Goal: Book appointment/travel/reservation

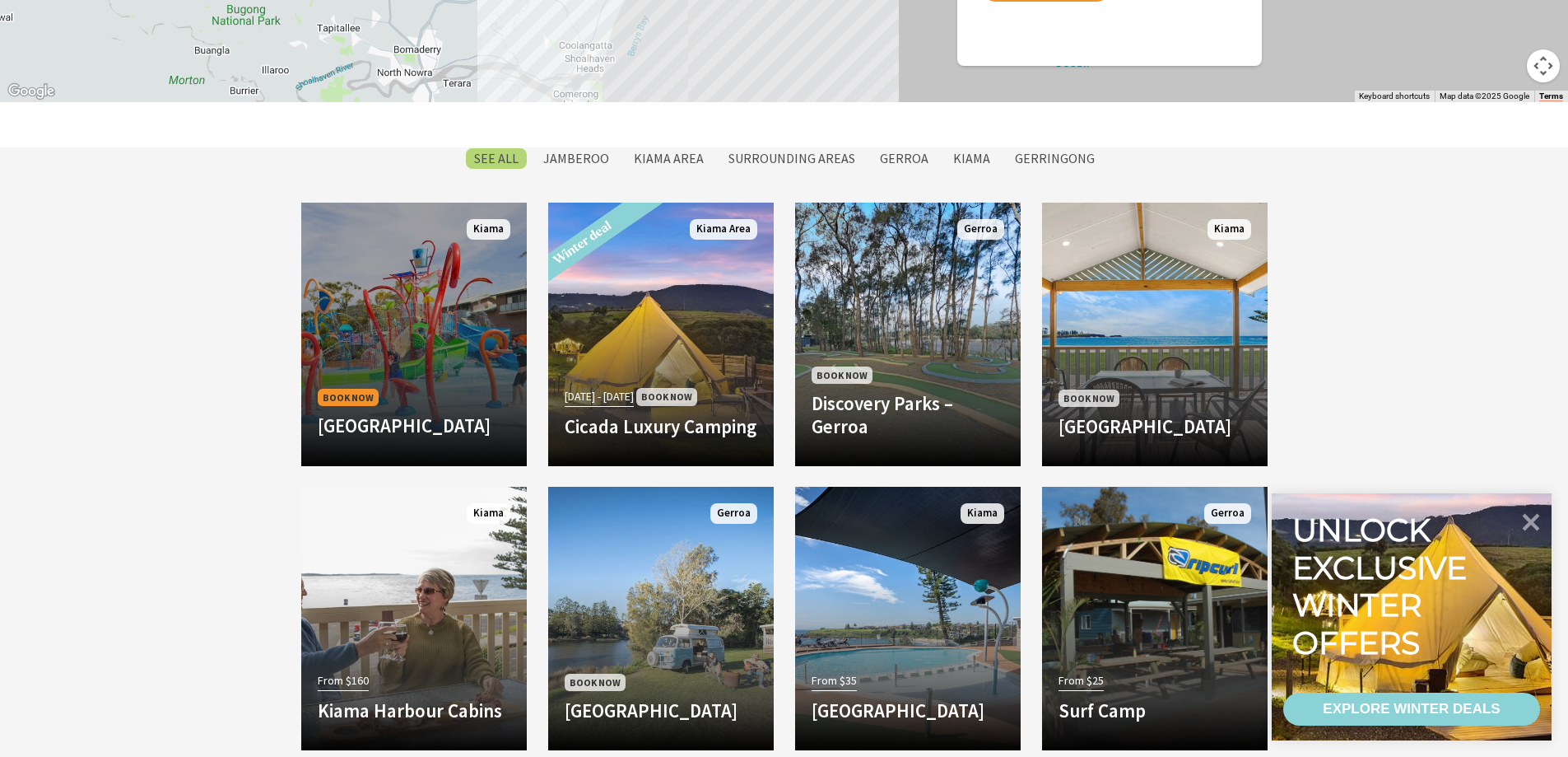
scroll to position [1318, 0]
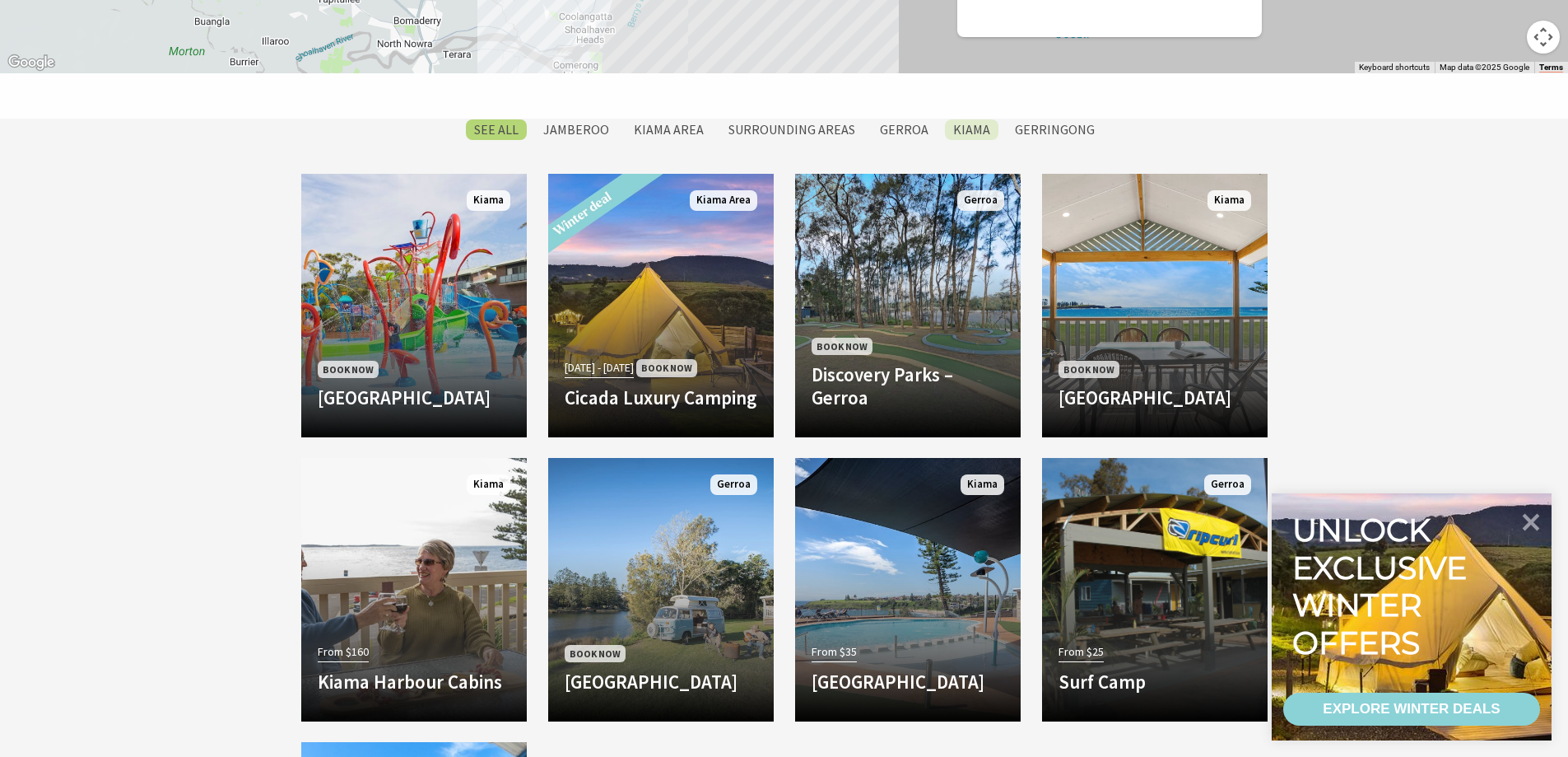
click at [963, 132] on label "Kiama" at bounding box center [971, 129] width 53 height 21
click at [0, 0] on input "Kiama" at bounding box center [0, 0] width 0 height 0
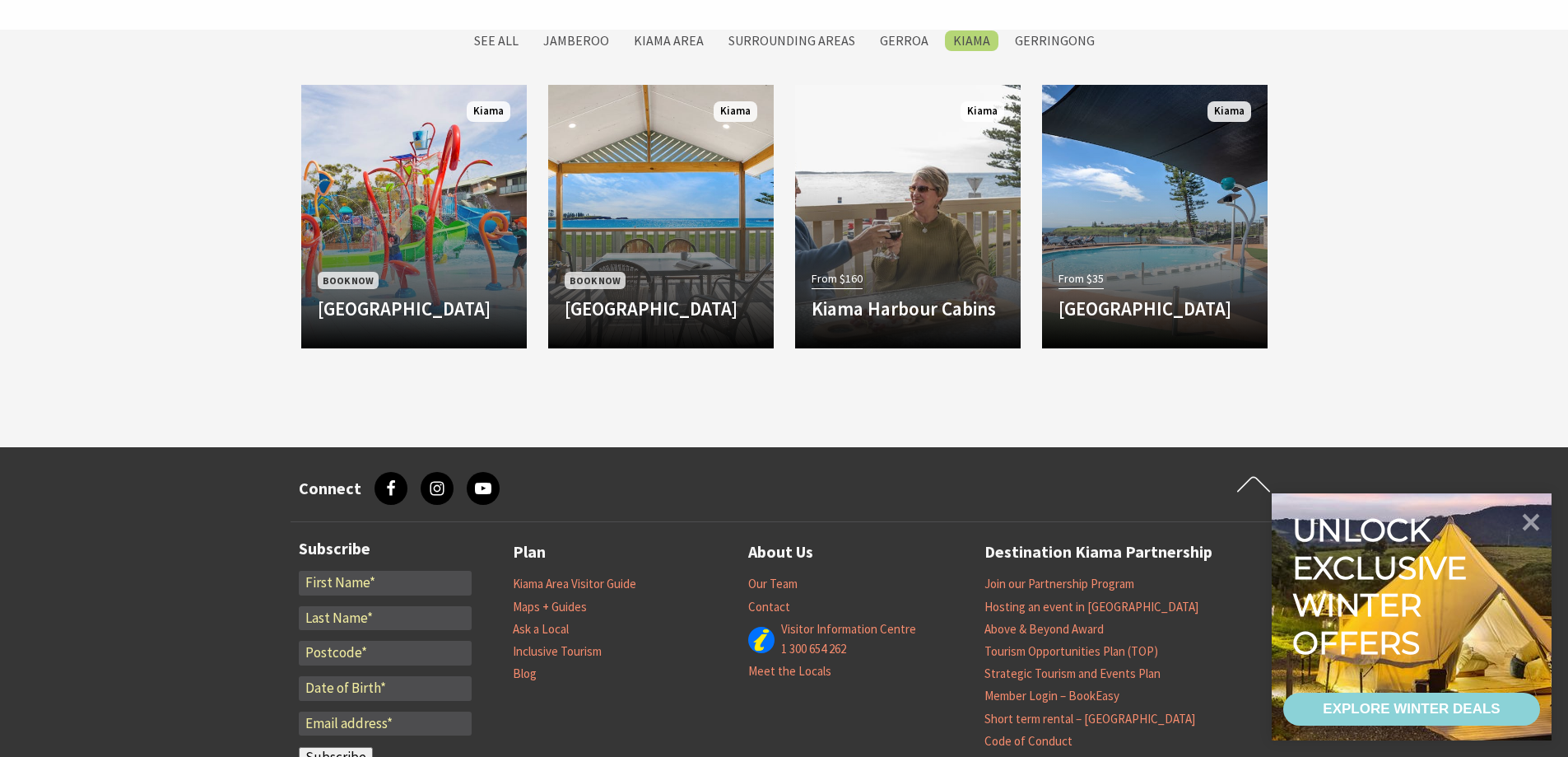
scroll to position [1354, 0]
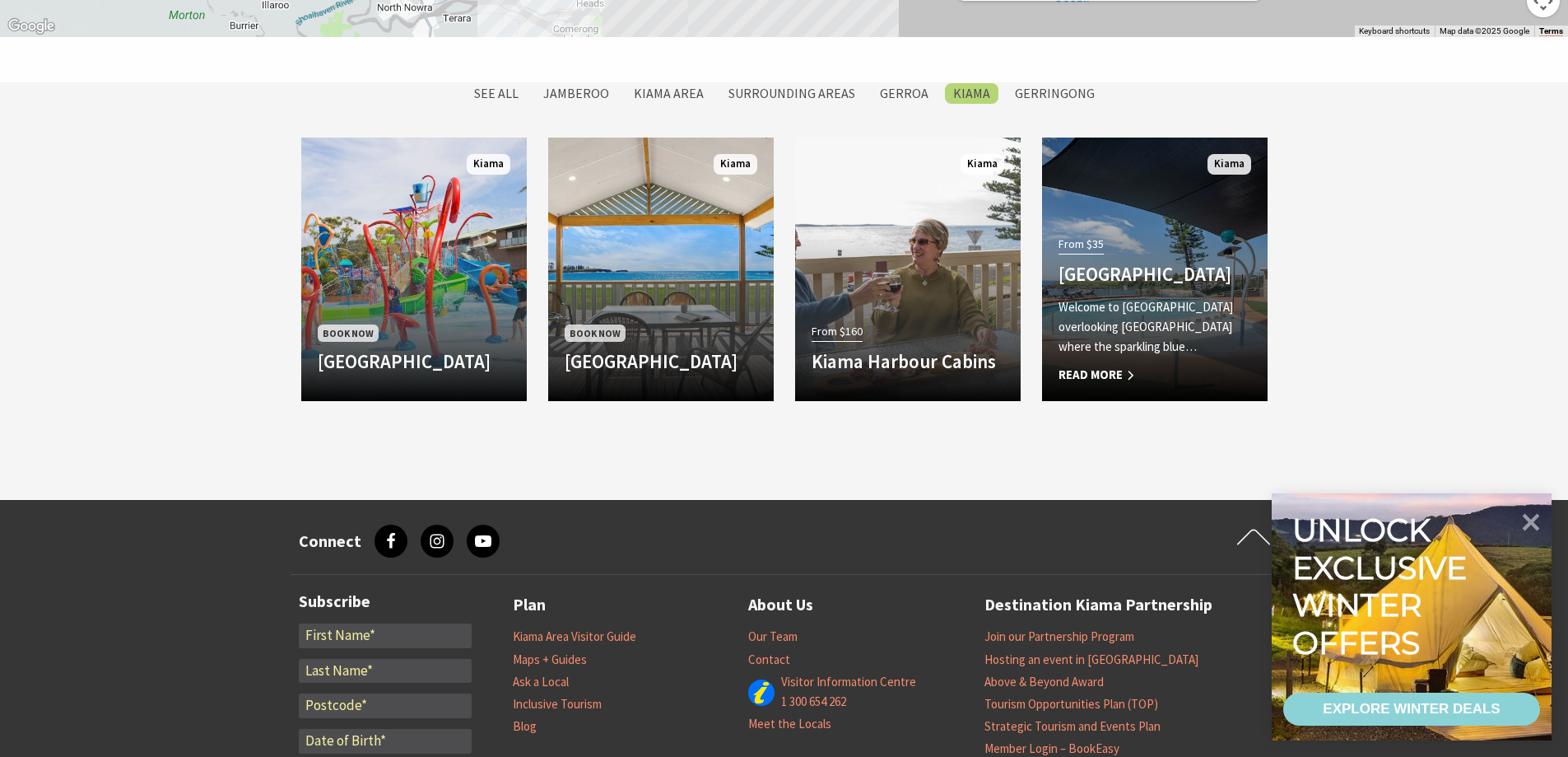
click at [1135, 203] on link "From $35 Surf Beach Holiday Park Welcome to Surf Beach Holiday Park overlooking…" at bounding box center [1155, 269] width 225 height 263
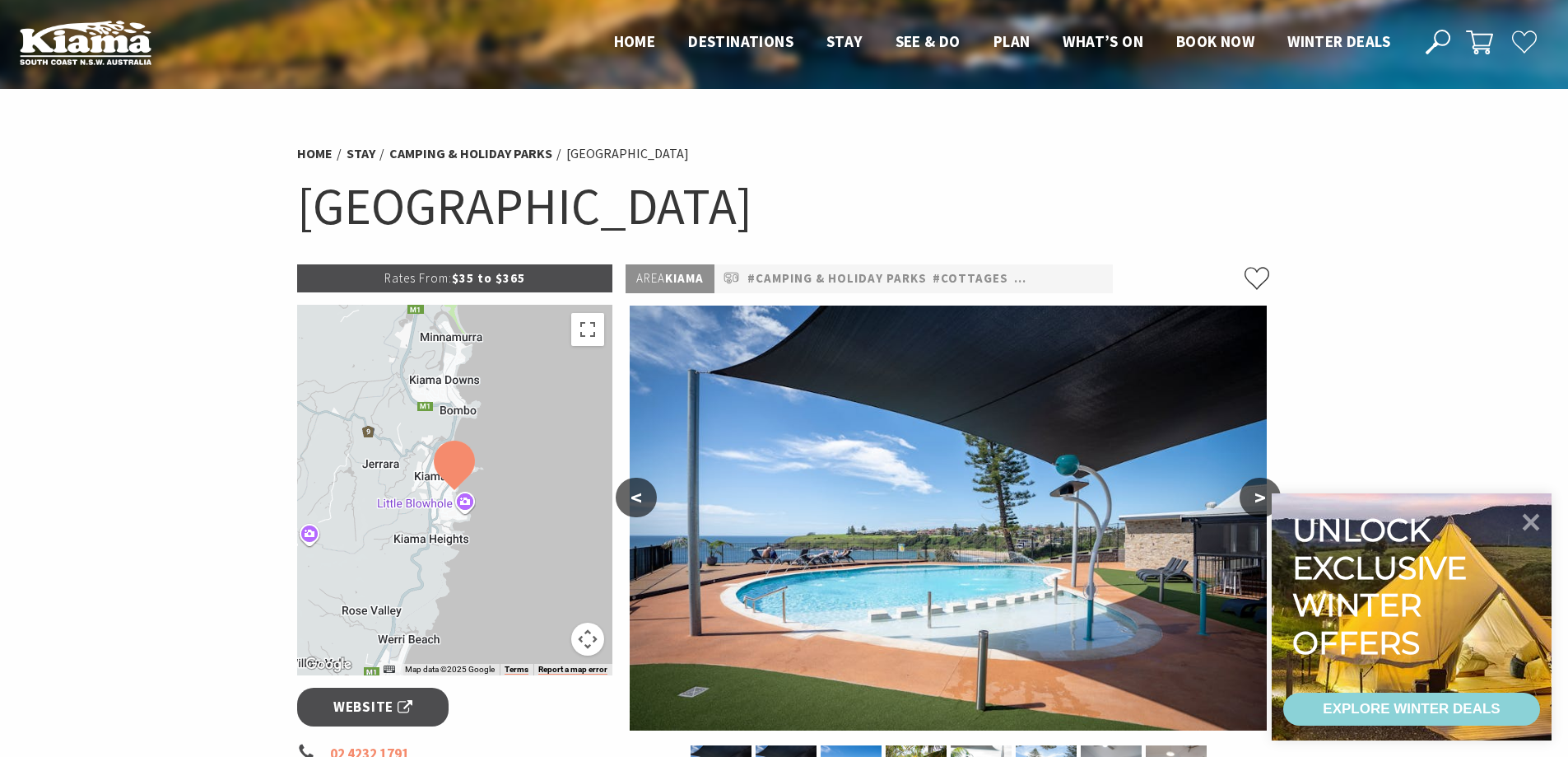
click at [1253, 502] on button ">" at bounding box center [1261, 497] width 41 height 40
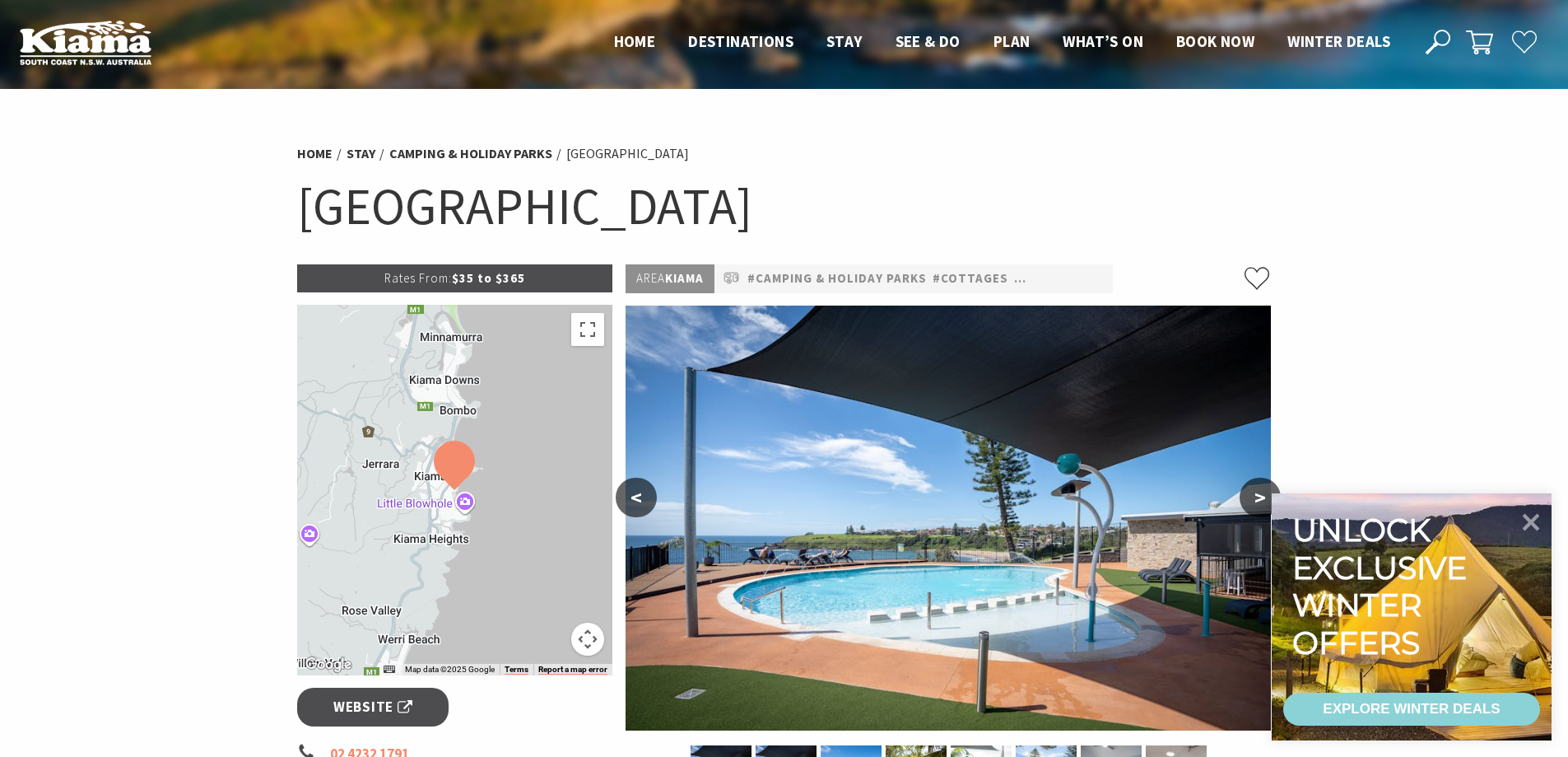
click at [1253, 502] on button ">" at bounding box center [1261, 497] width 41 height 40
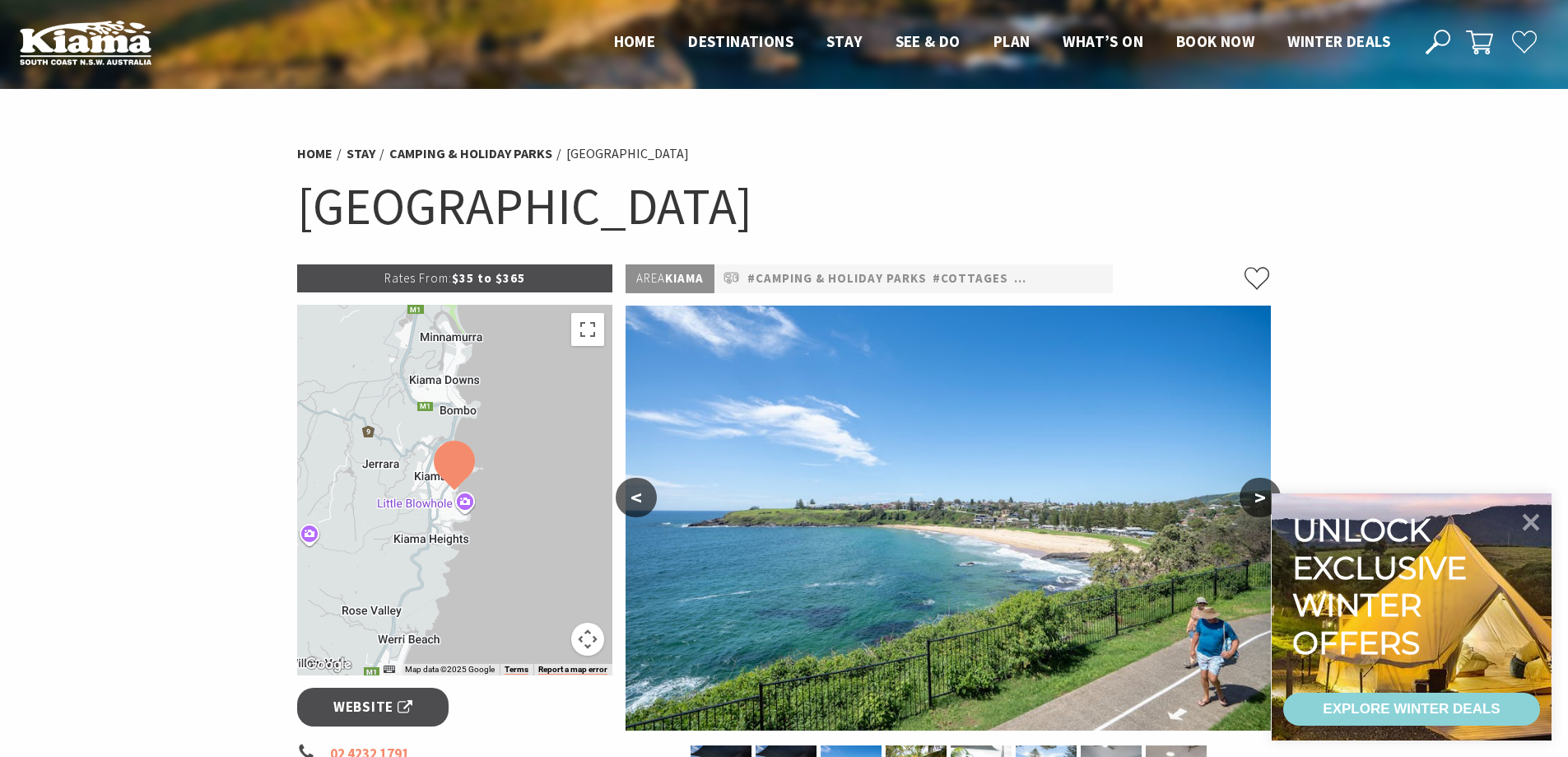
click at [1253, 502] on button ">" at bounding box center [1261, 497] width 41 height 40
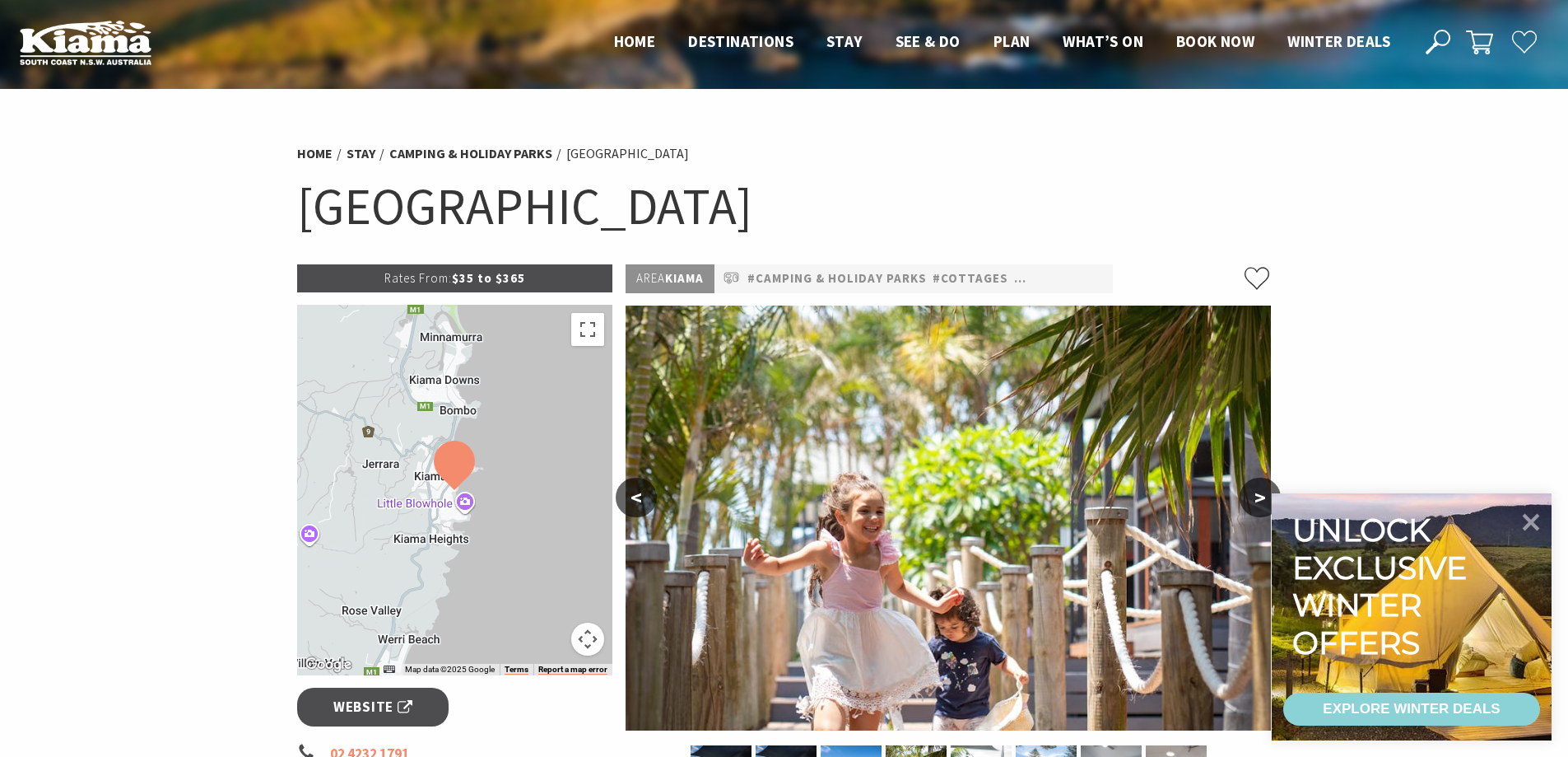
click at [1253, 502] on button ">" at bounding box center [1261, 497] width 41 height 40
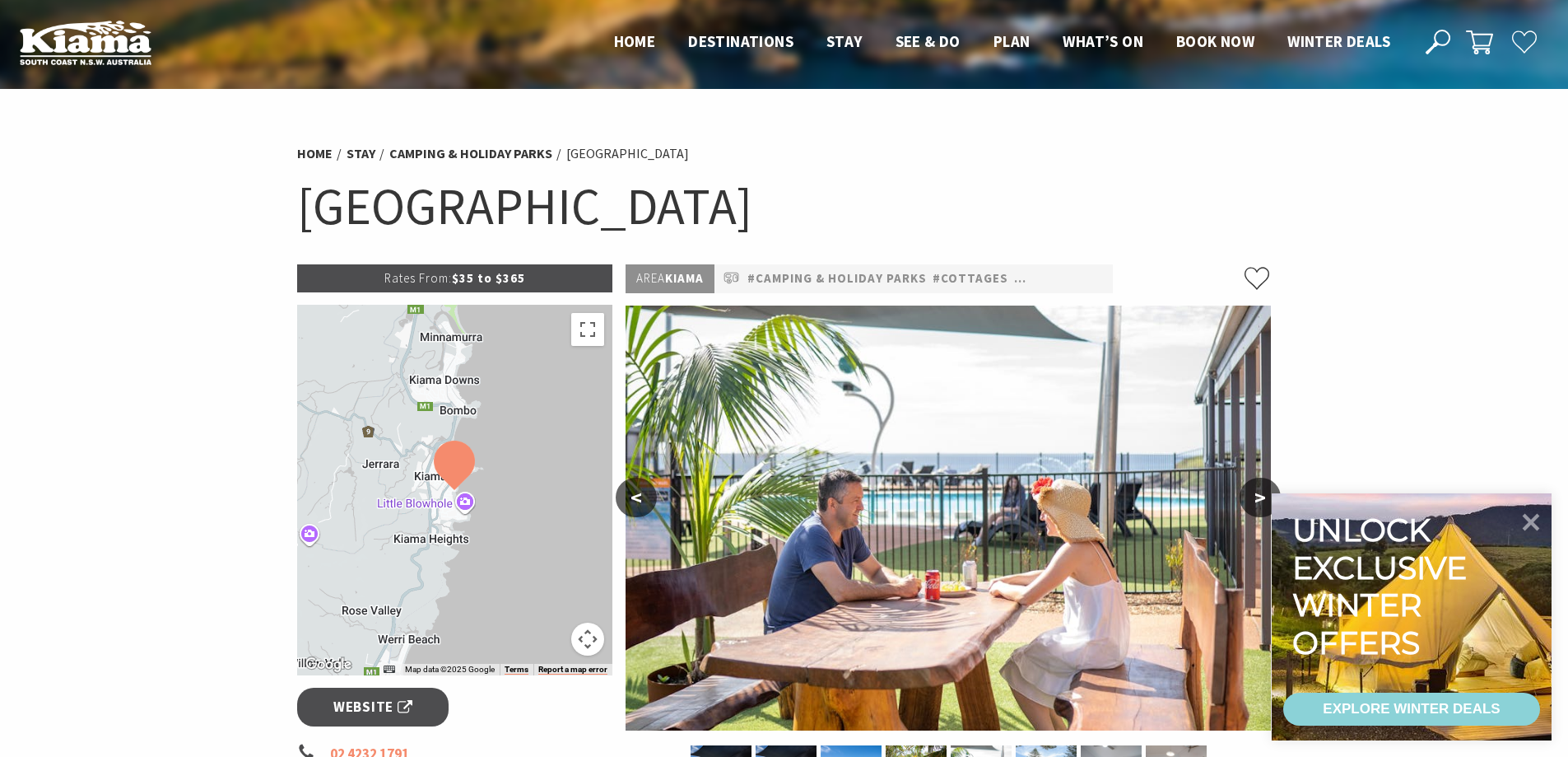
click at [1253, 502] on button ">" at bounding box center [1261, 497] width 41 height 40
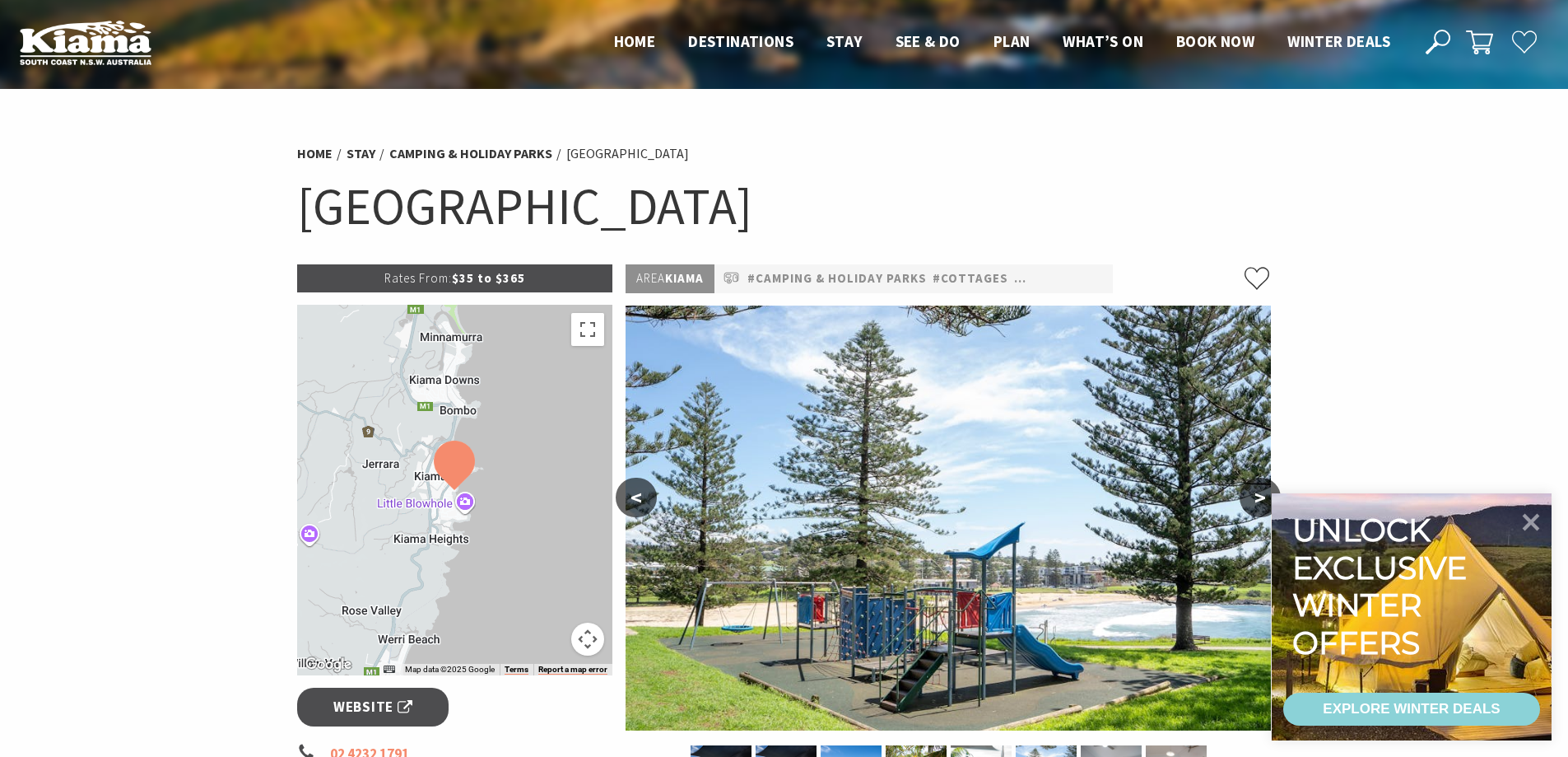
click at [1253, 502] on button ">" at bounding box center [1261, 497] width 41 height 40
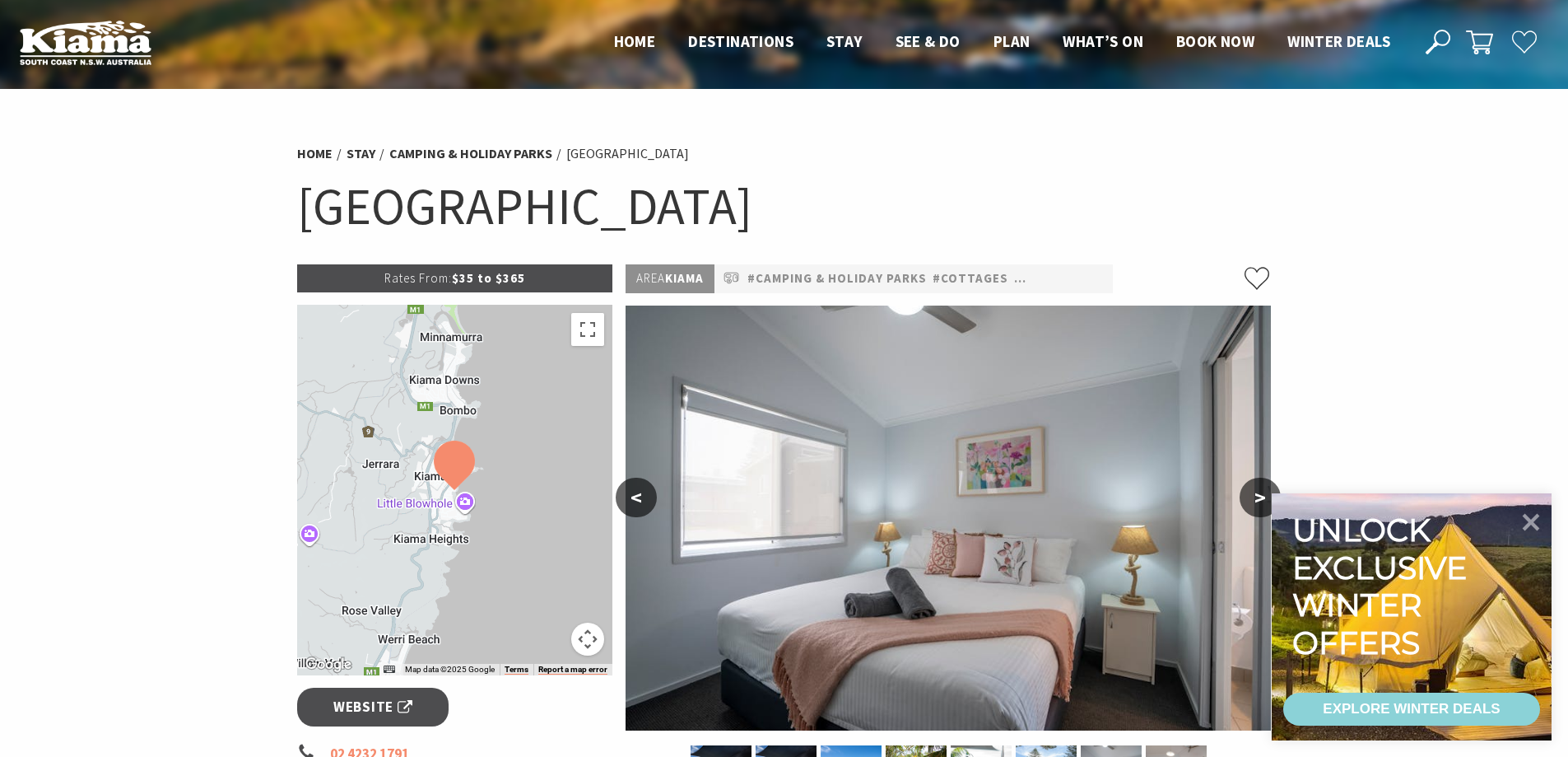
click at [1250, 497] on button ">" at bounding box center [1261, 497] width 41 height 40
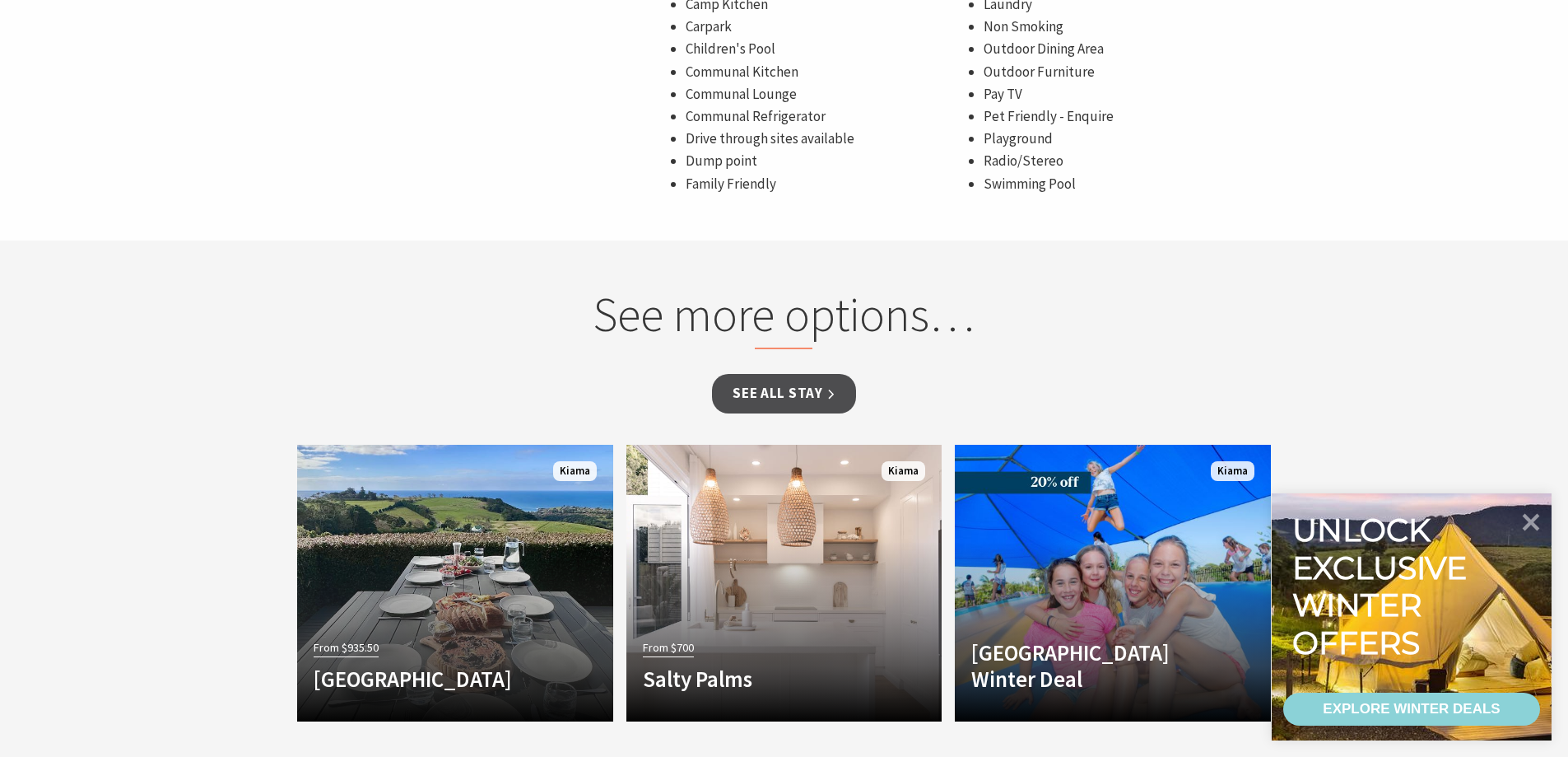
scroll to position [1318, 0]
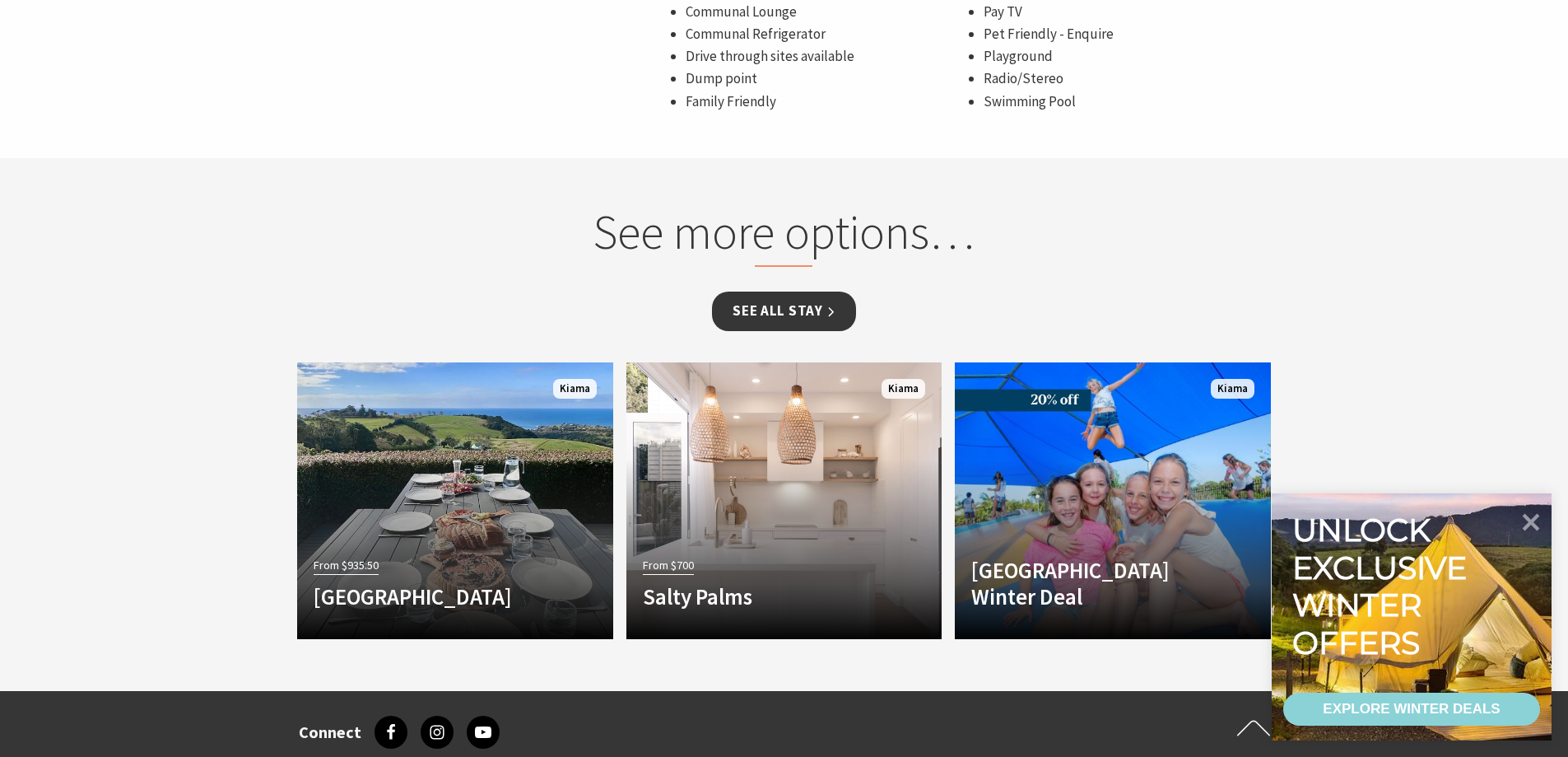
click at [790, 308] on link "See all Stay" at bounding box center [783, 310] width 143 height 39
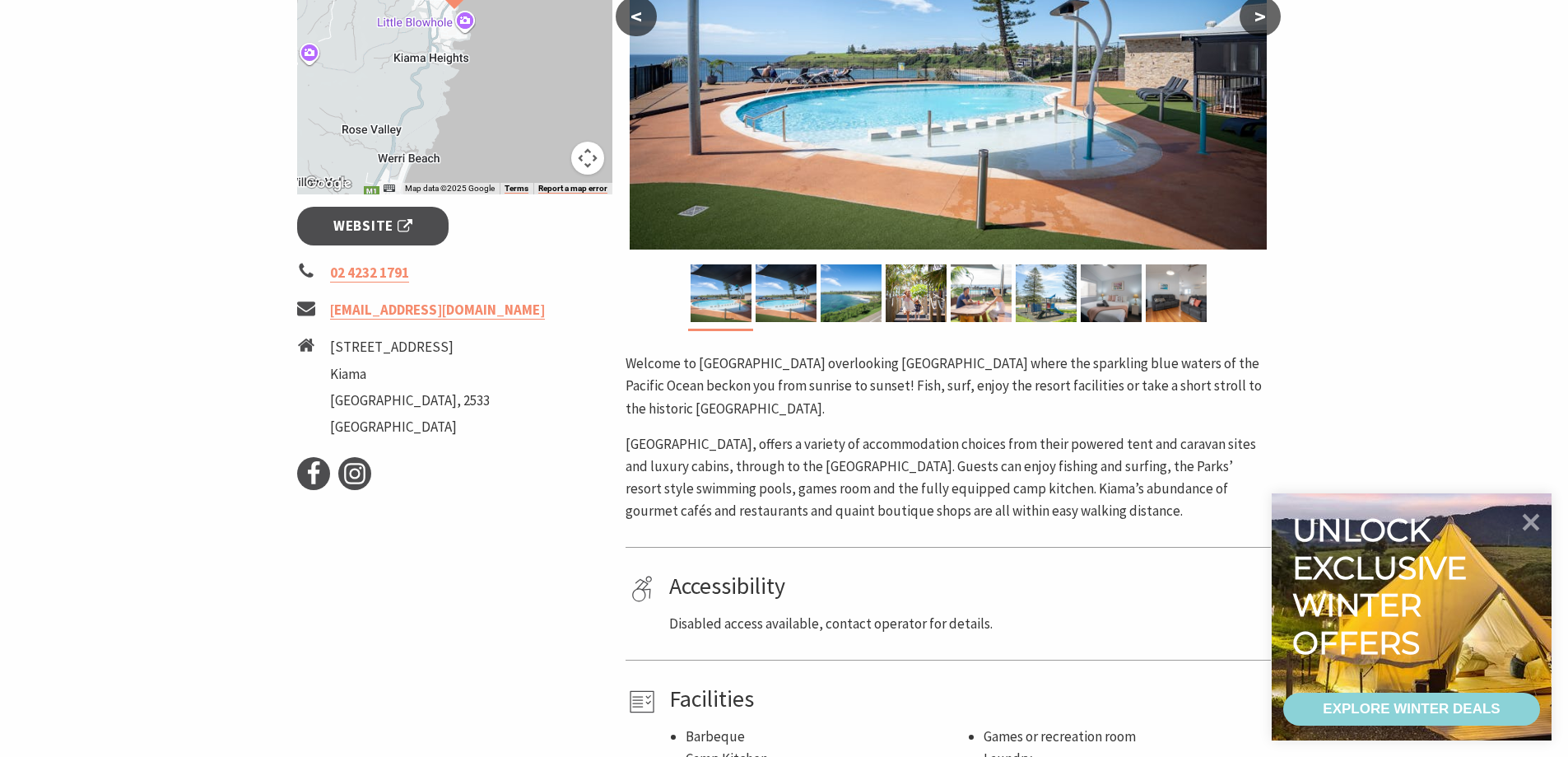
scroll to position [412, 0]
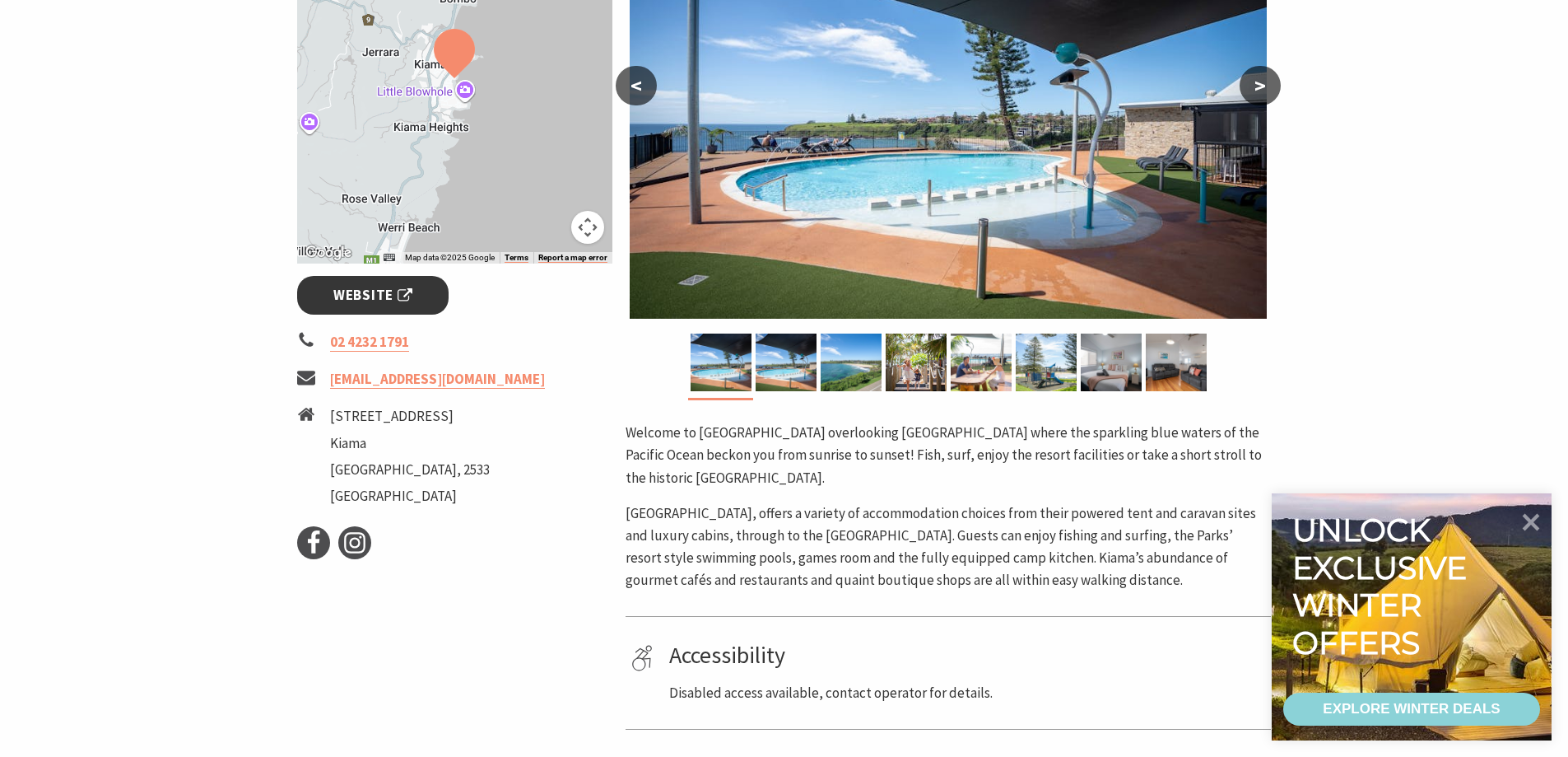
click at [392, 286] on span "Website" at bounding box center [373, 295] width 79 height 23
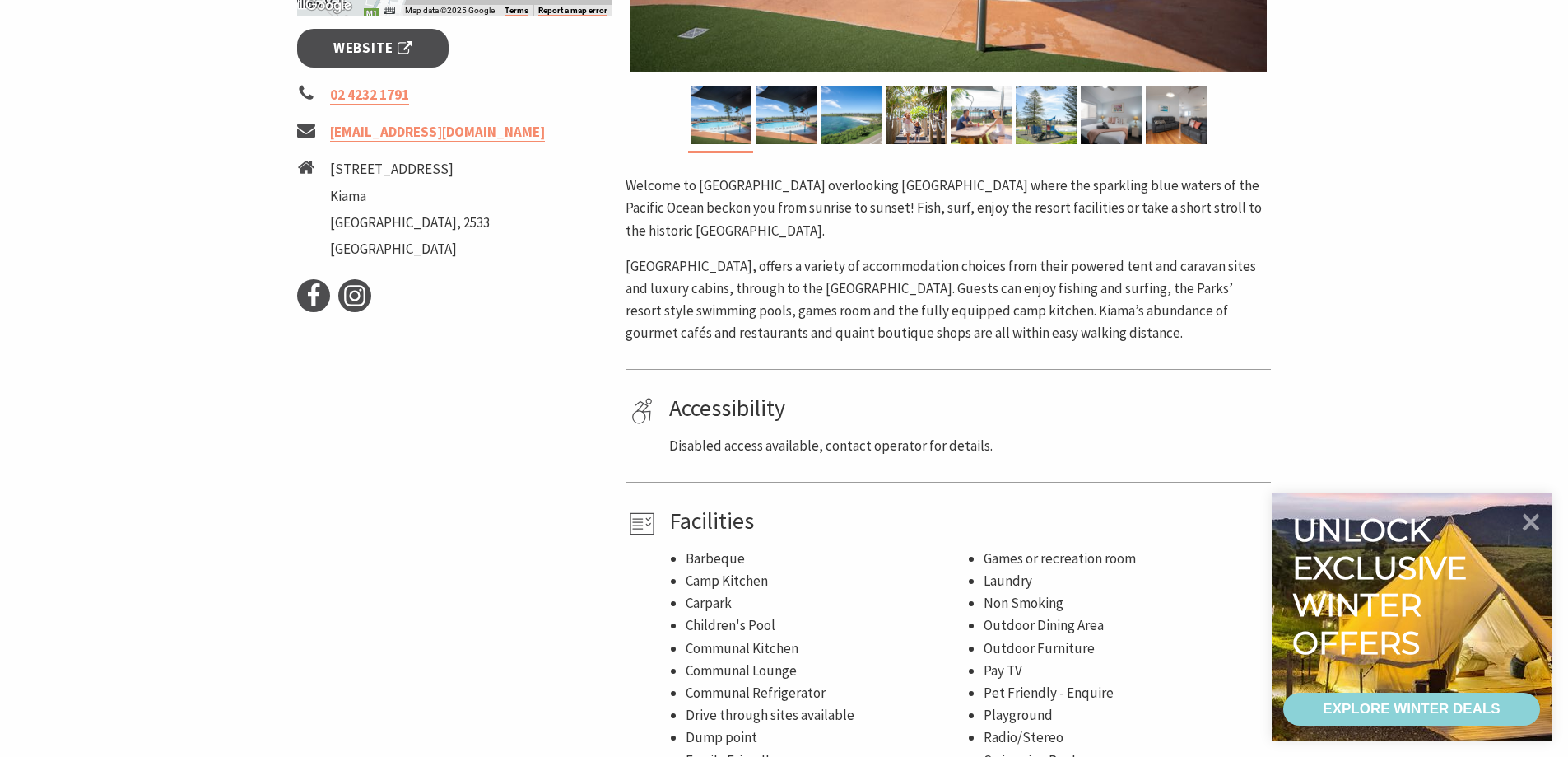
scroll to position [741, 0]
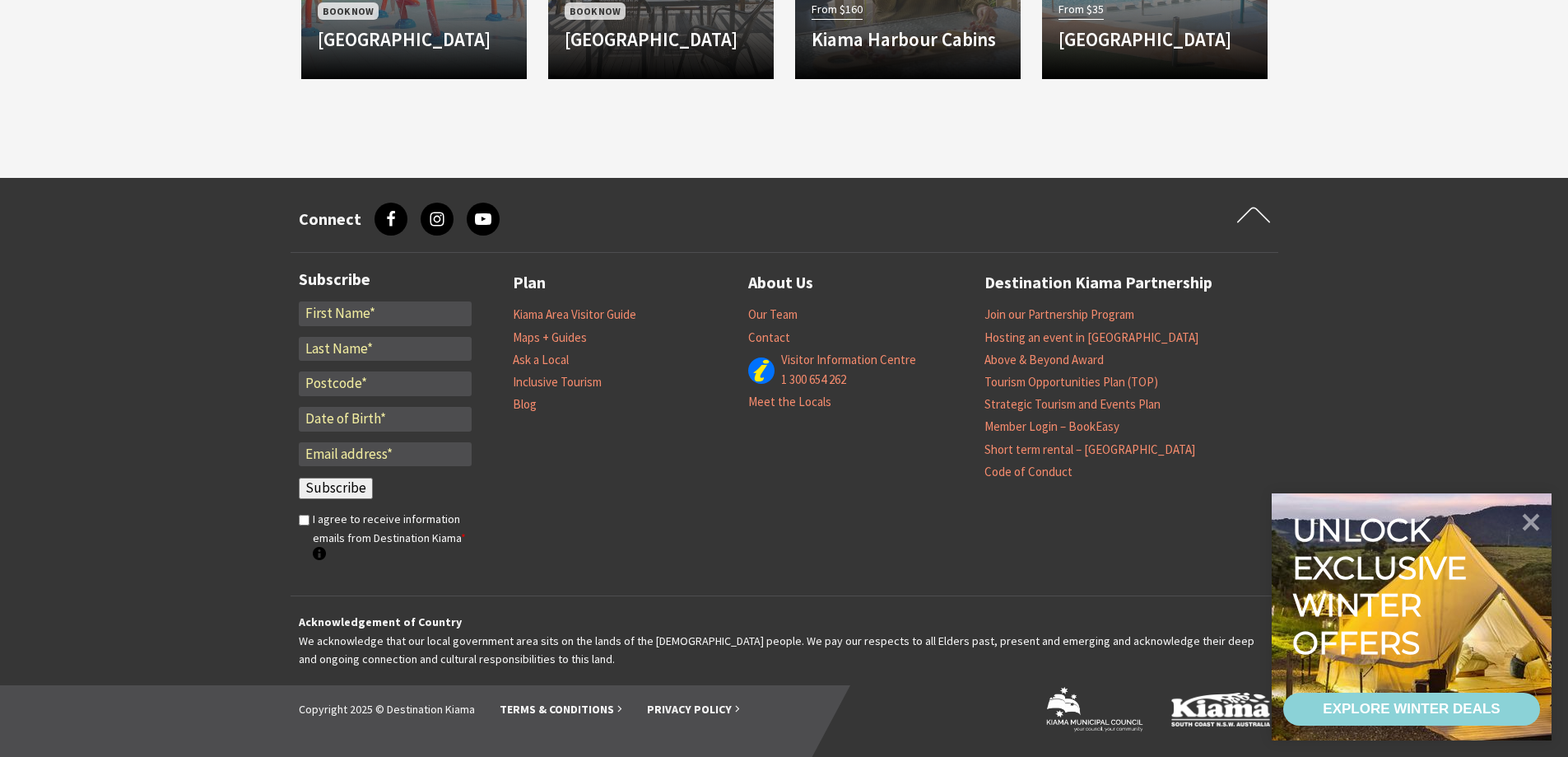
scroll to position [1676, 0]
